Goal: Task Accomplishment & Management: Use online tool/utility

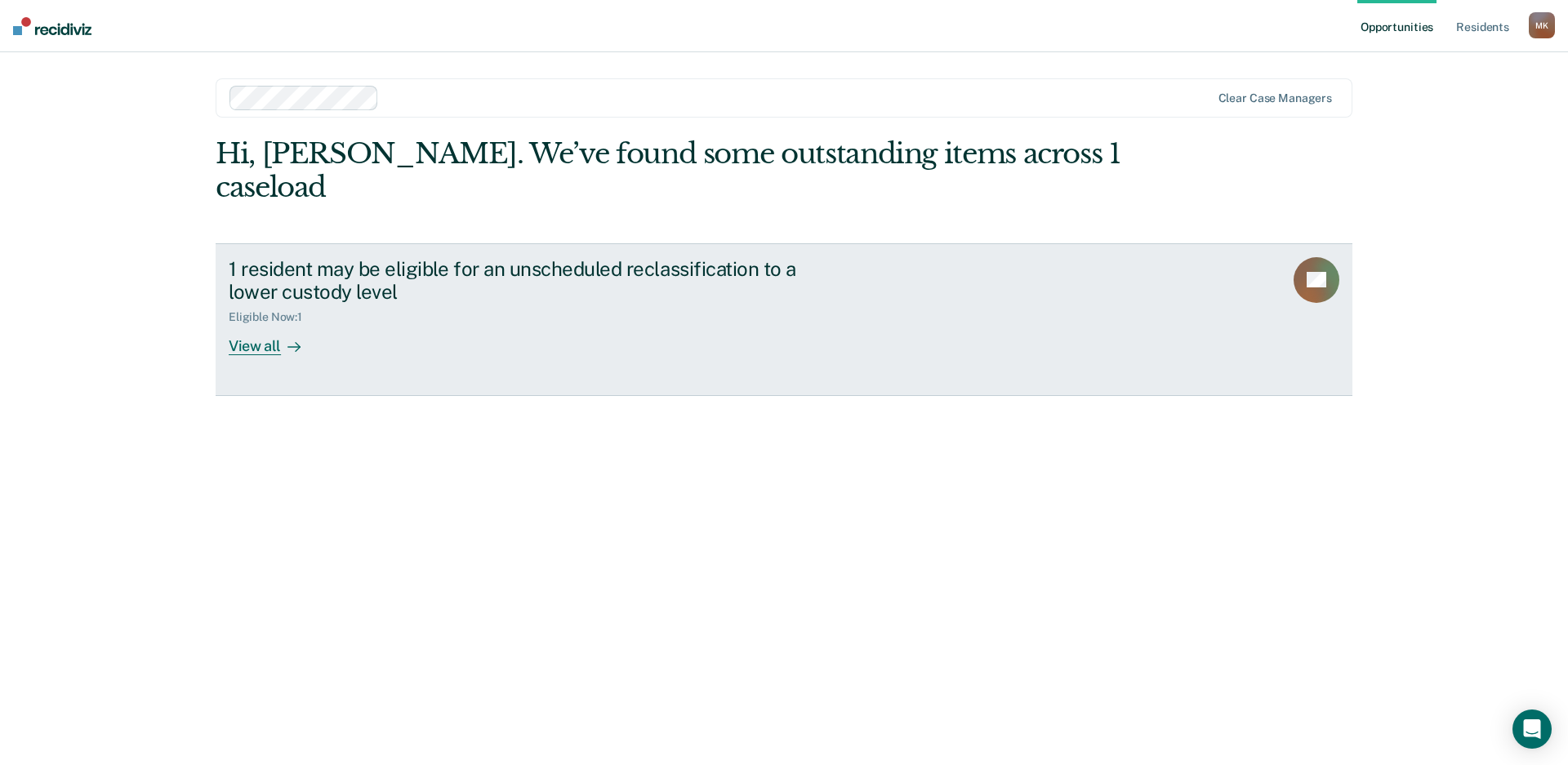
click at [262, 324] on div "View all" at bounding box center [274, 340] width 92 height 32
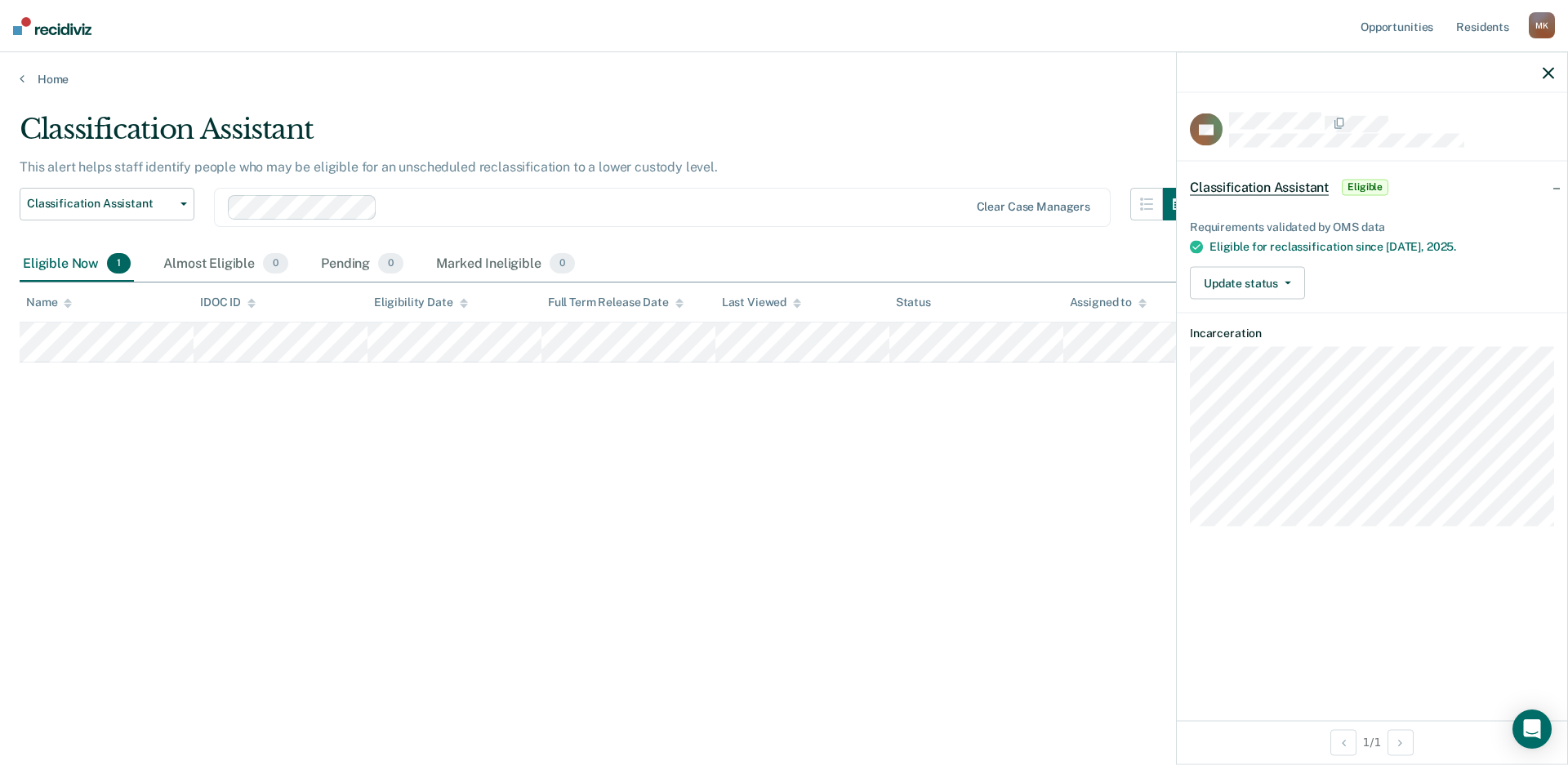
click at [929, 514] on div "Classification Assistant This alert helps staff identify people who may be elig…" at bounding box center [784, 377] width 1528 height 530
